Goal: Task Accomplishment & Management: Manage account settings

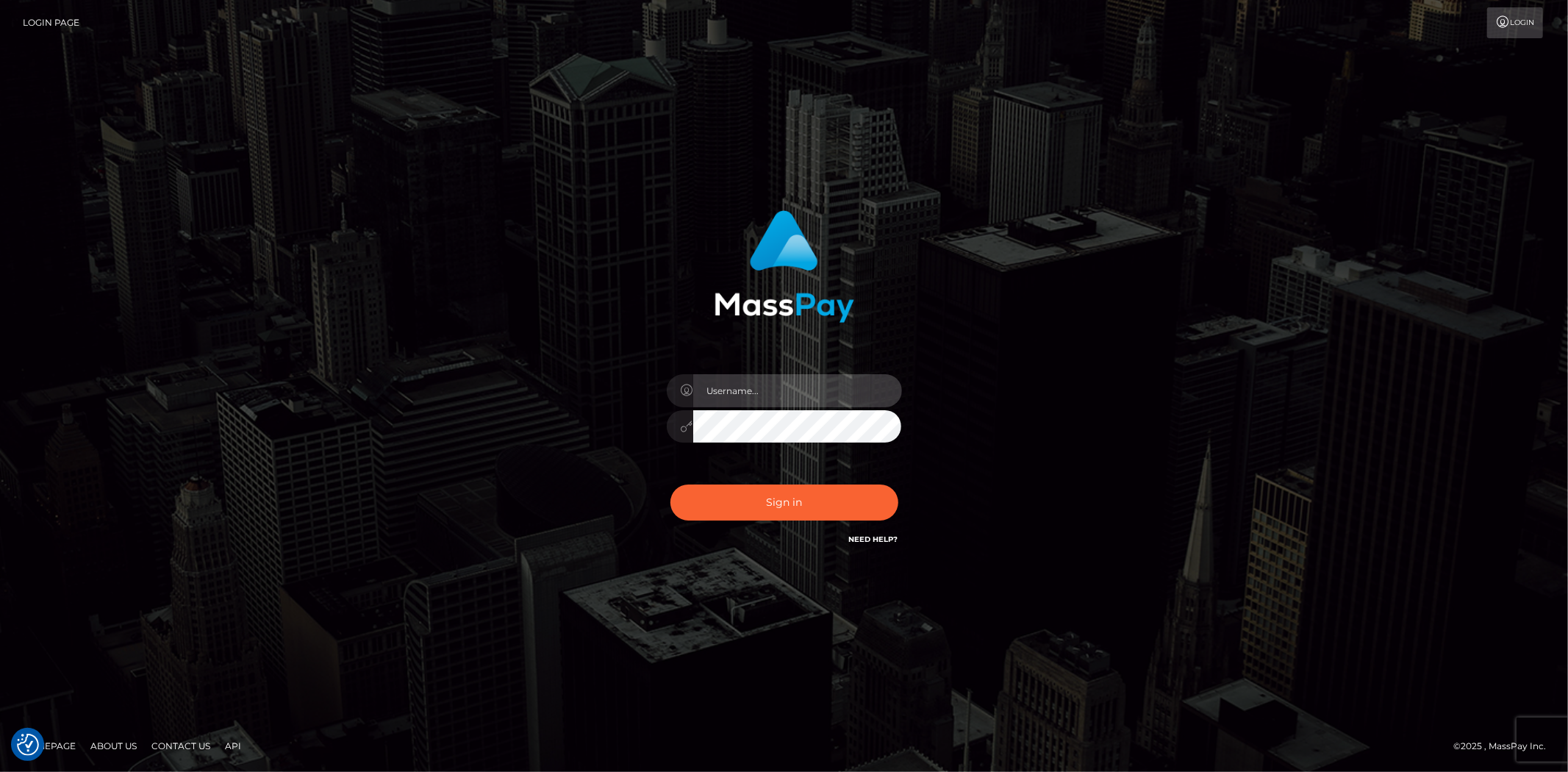
click at [728, 400] on input "text" at bounding box center [797, 391] width 209 height 33
type input "Bern.Spree"
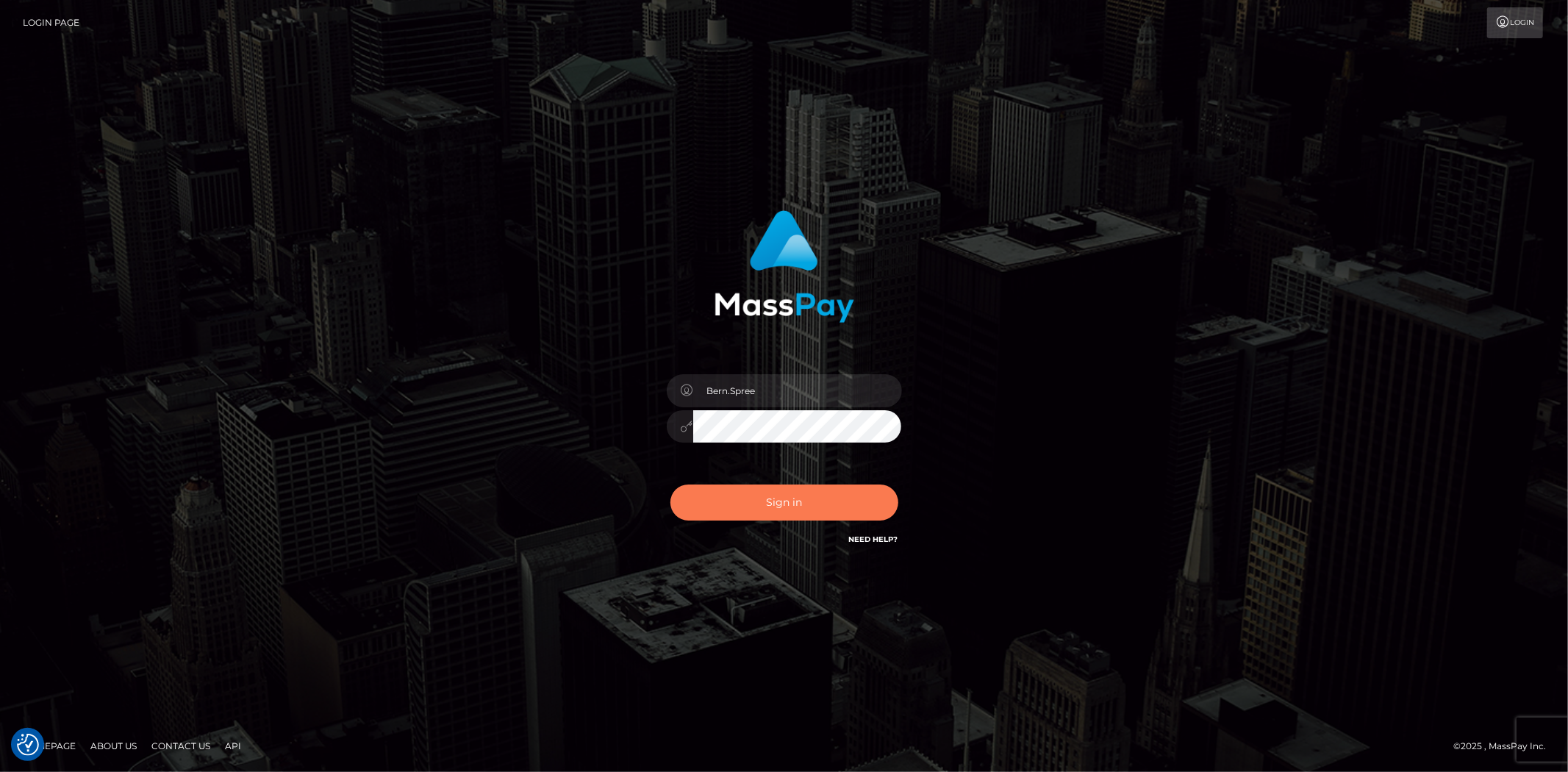
click at [722, 496] on button "Sign in" at bounding box center [784, 502] width 228 height 36
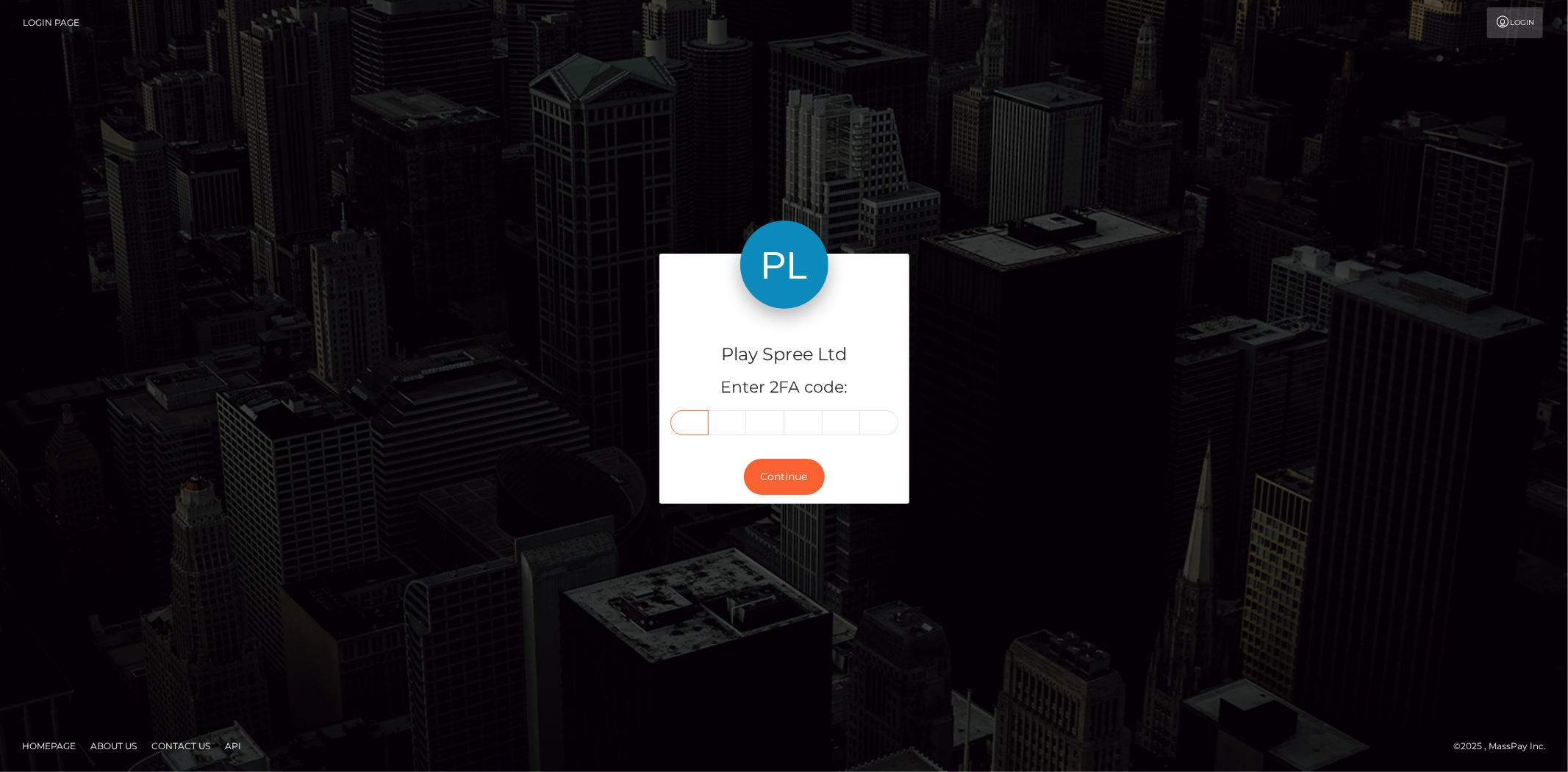
click at [688, 419] on input "text" at bounding box center [690, 423] width 38 height 25
click at [681, 423] on input "text" at bounding box center [690, 423] width 38 height 25
paste input "5"
type input "5"
type input "3"
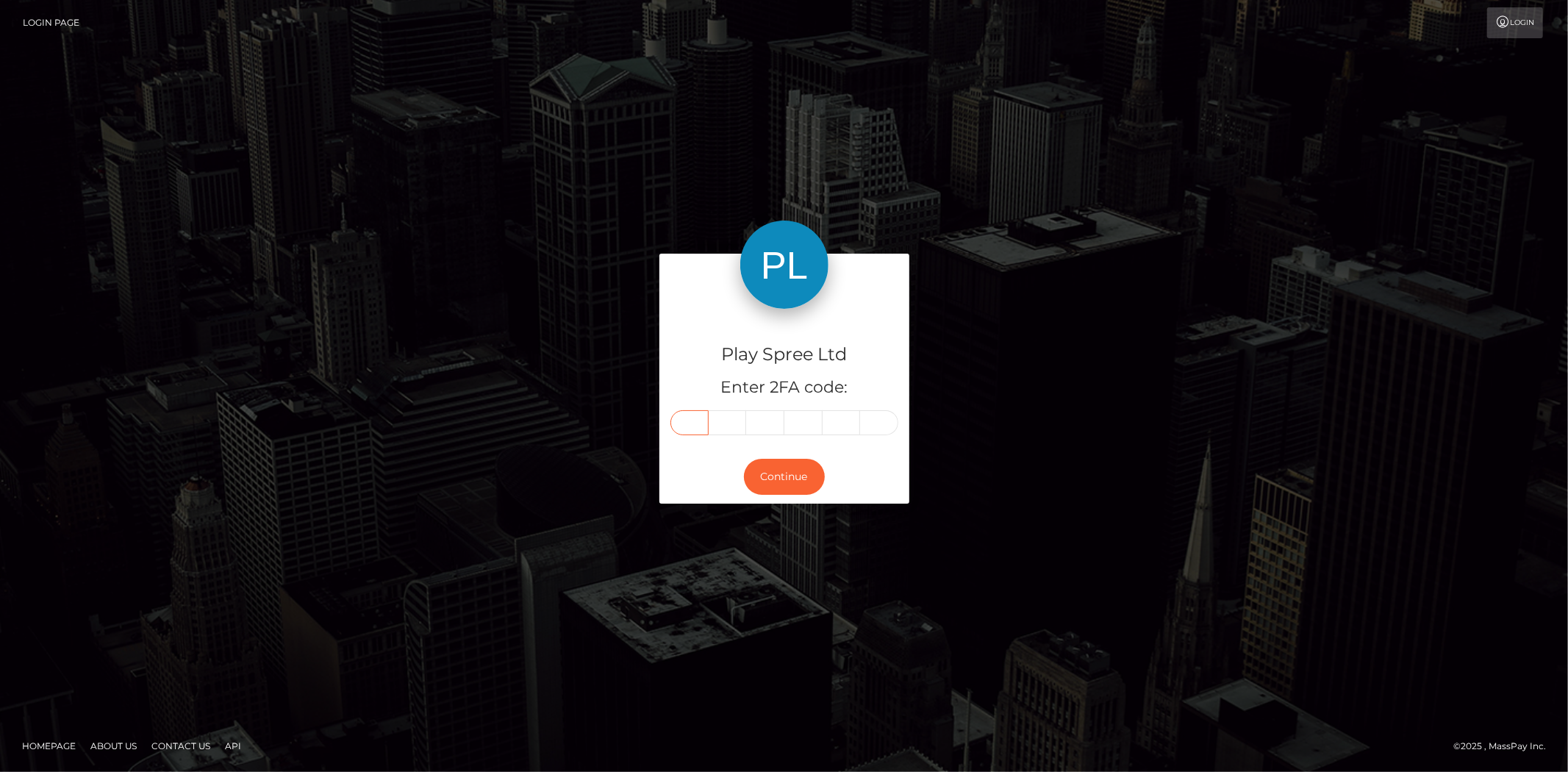
type input "5"
type input "1"
type input "6"
type input "3"
click at [774, 475] on button "Continue" at bounding box center [785, 477] width 81 height 36
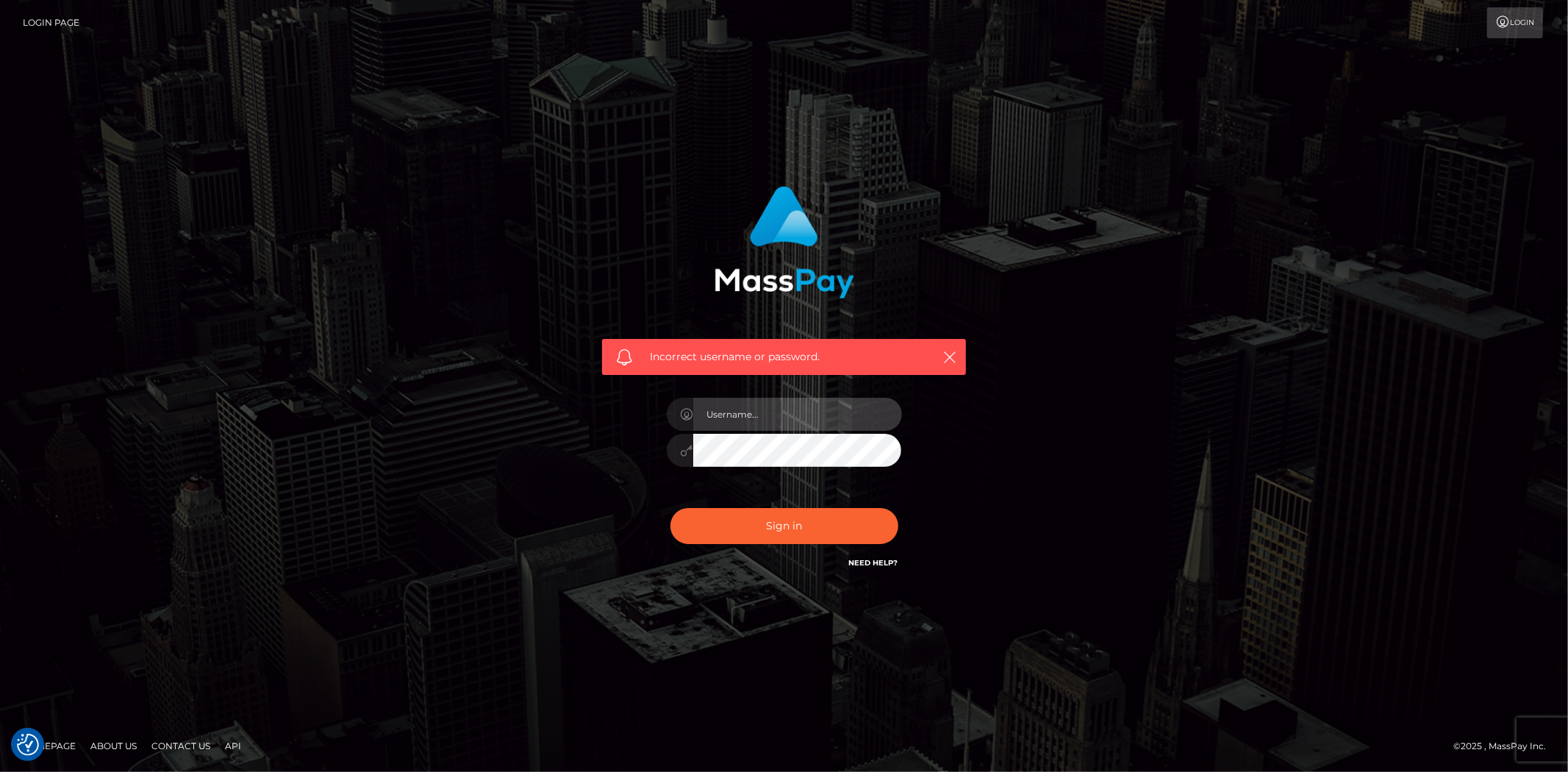
click at [733, 426] on input "text" at bounding box center [797, 414] width 209 height 33
type input "Bern.Spree"
click at [720, 520] on button "Sign in" at bounding box center [784, 526] width 228 height 36
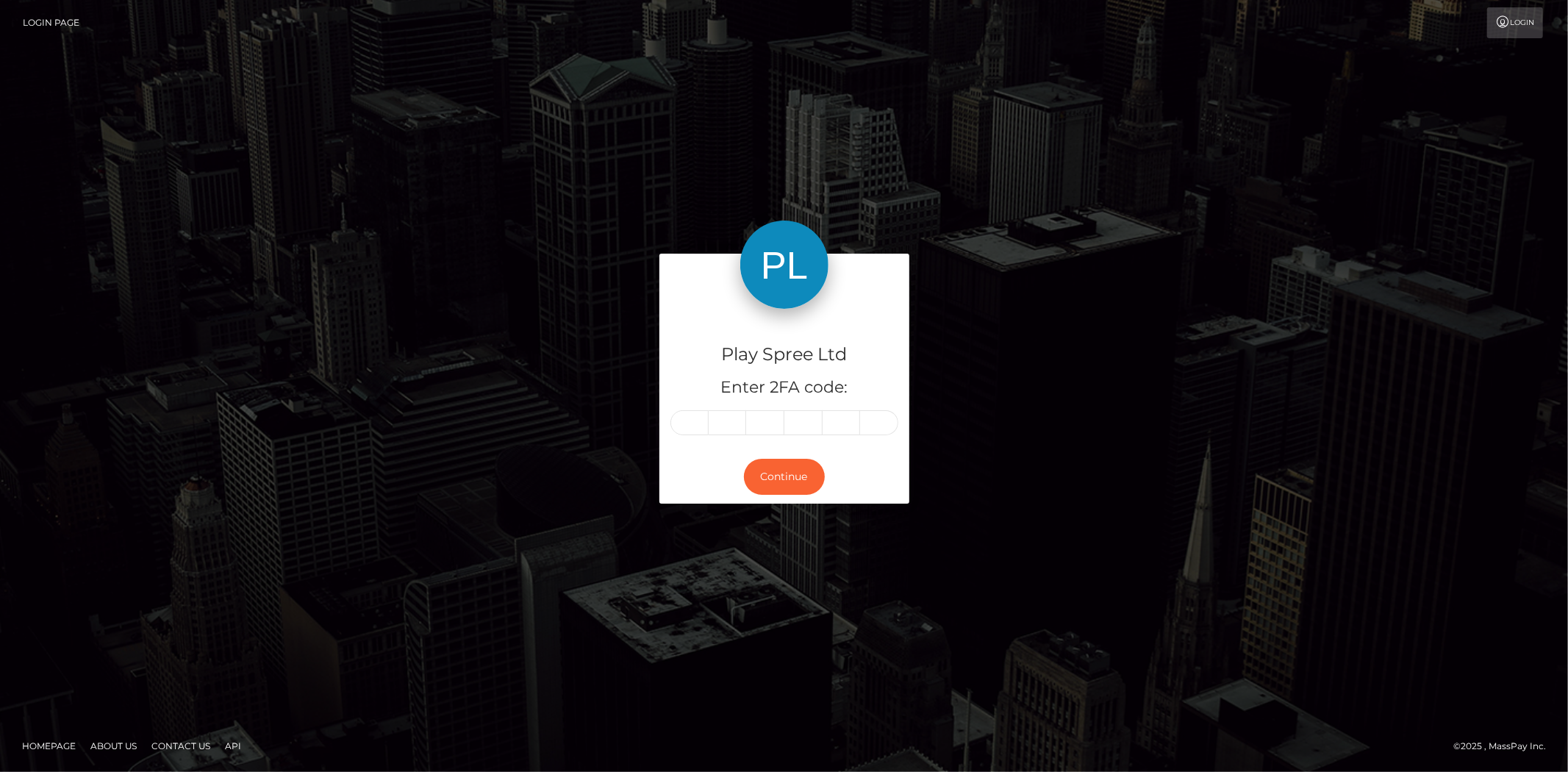
click at [692, 420] on input "text" at bounding box center [690, 423] width 38 height 25
type input "2"
type input "7"
type input "6"
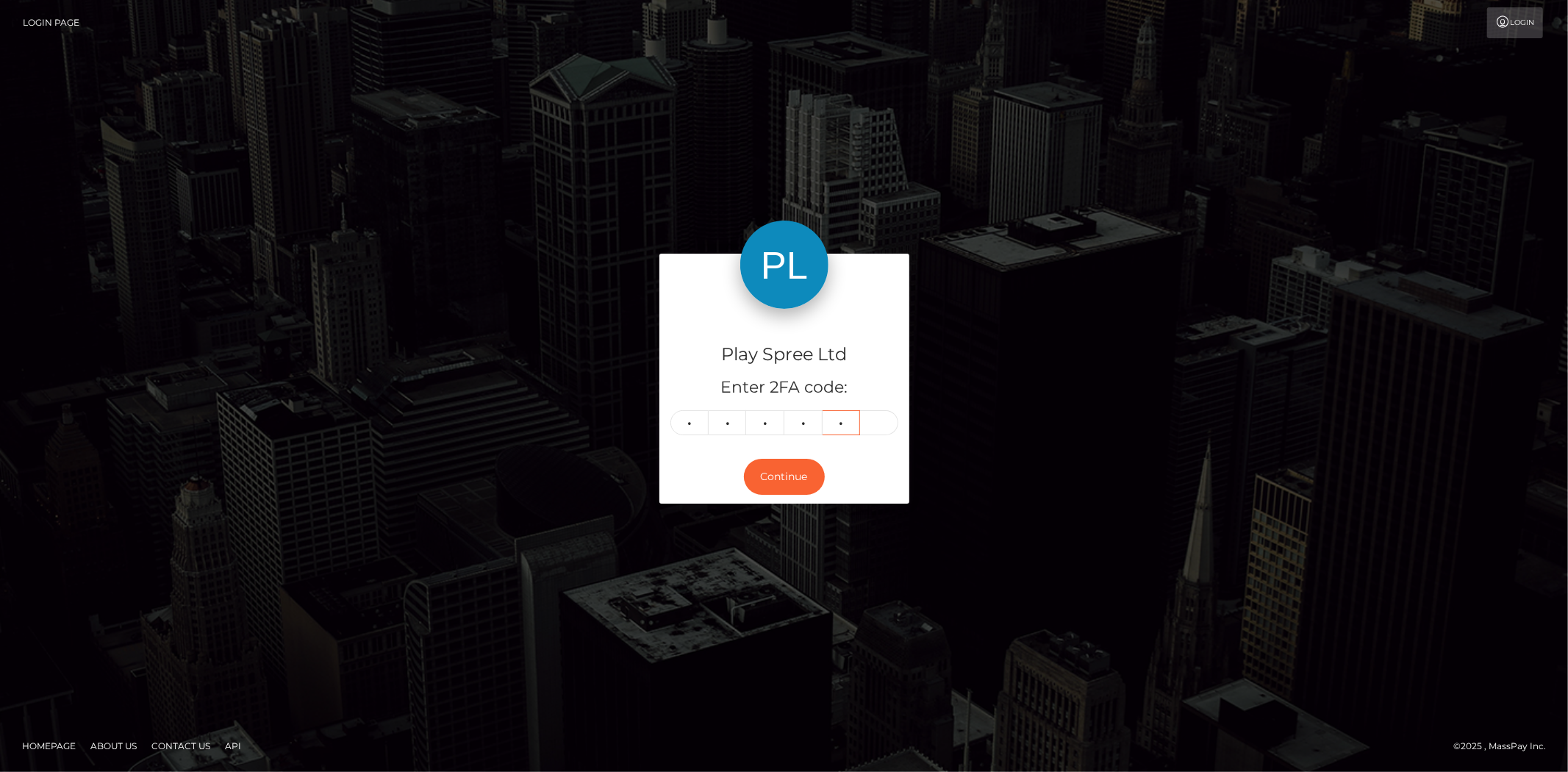
type input "1"
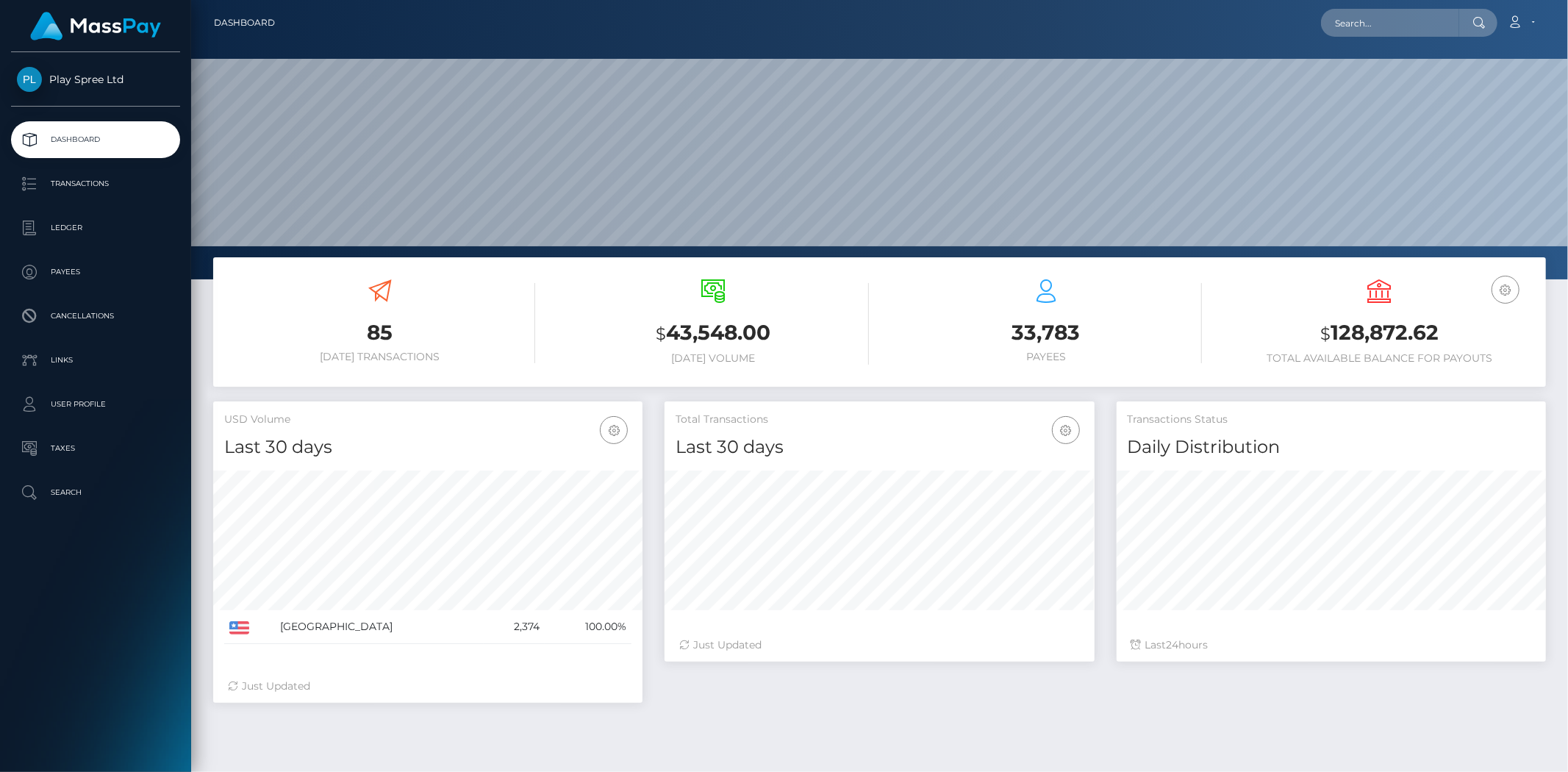
scroll to position [260, 430]
drag, startPoint x: 1331, startPoint y: 327, endPoint x: 1567, endPoint y: 344, distance: 236.6
click at [1567, 344] on div "85 [DATE] Transactions $ 43,548.00 [DATE] Volume $" at bounding box center [879, 597] width 1377 height 681
click at [1344, 335] on h3 "$ 128,872.62" at bounding box center [1380, 333] width 311 height 30
drag, startPoint x: 1333, startPoint y: 328, endPoint x: 1444, endPoint y: 328, distance: 111.0
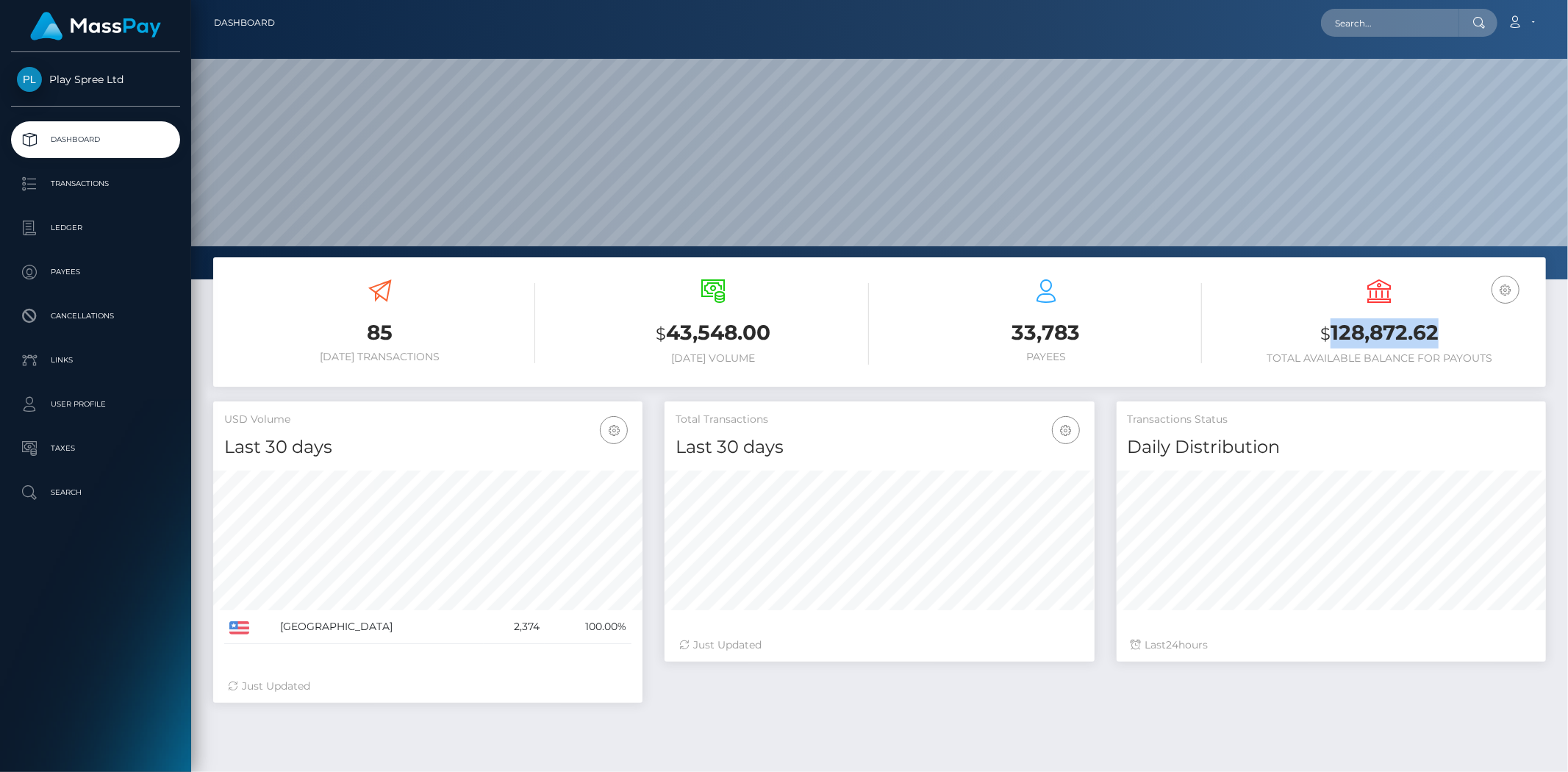
click at [1444, 328] on h3 "$ 128,872.62" at bounding box center [1380, 333] width 311 height 30
copy h3 "128,872.62"
